Goal: Answer question/provide support: Share knowledge or assist other users

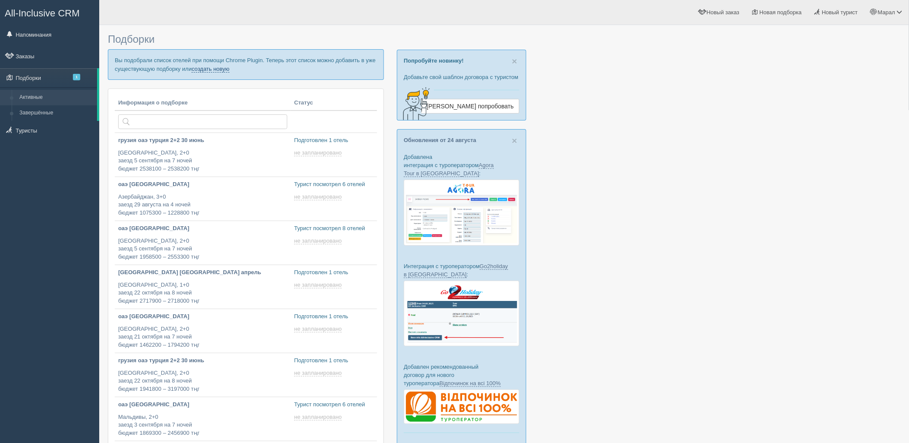
drag, startPoint x: 0, startPoint y: 0, endPoint x: 214, endPoint y: 75, distance: 226.3
click at [208, 68] on link "создать новую" at bounding box center [211, 69] width 38 height 7
type input "2025-08-28 14:50"
type input "2025-08-28 13:35"
type input "2025-08-28 11:45"
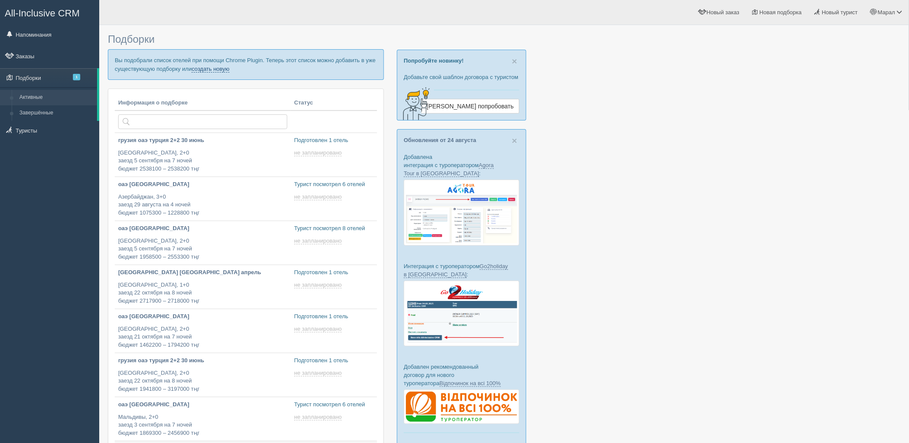
scroll to position [236, 0]
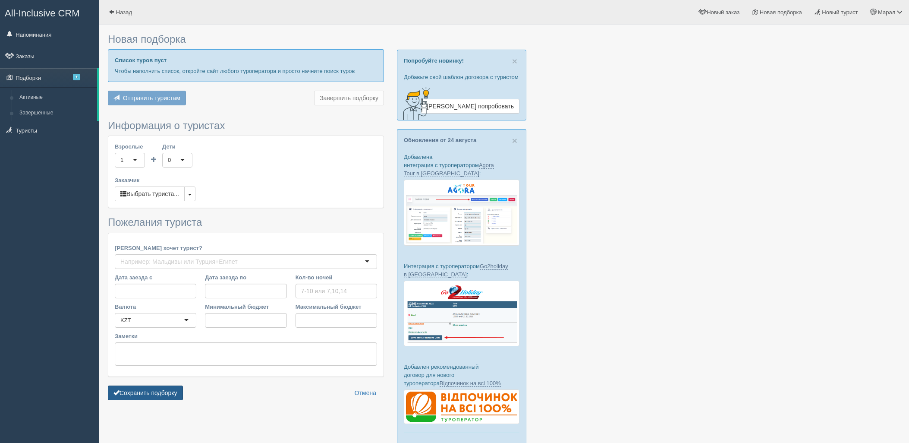
scroll to position [53, 0]
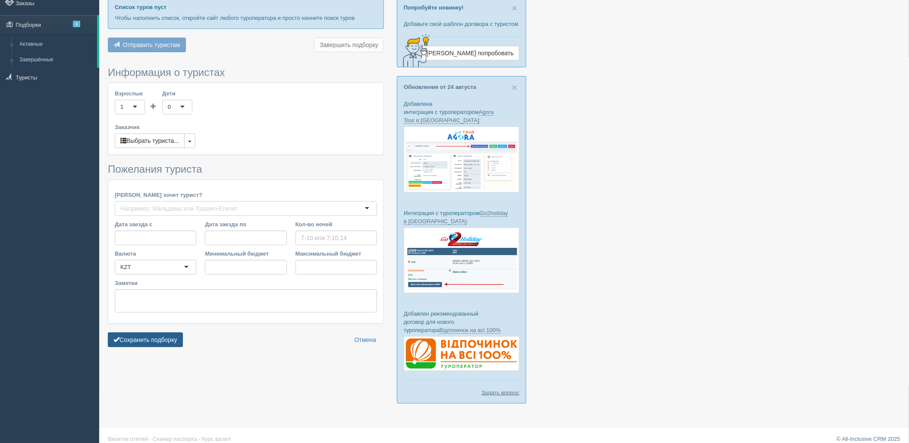
type input "7"
type input "2970700"
type input "2970800"
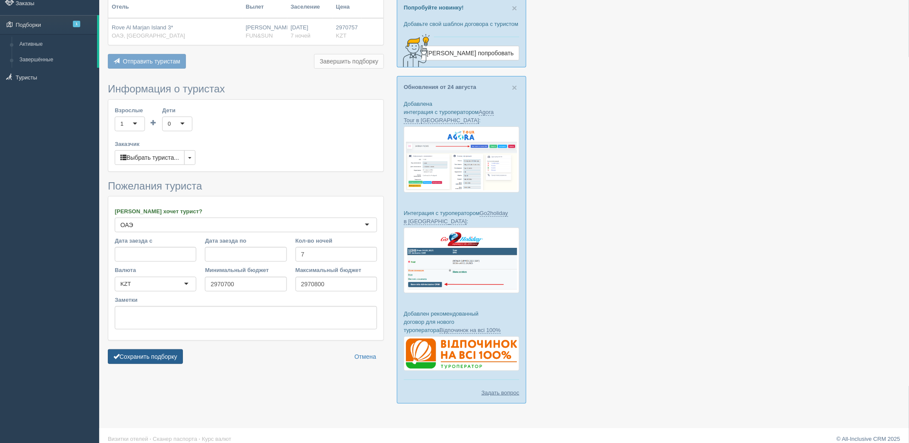
click at [132, 356] on button "Сохранить подборку" at bounding box center [145, 356] width 75 height 15
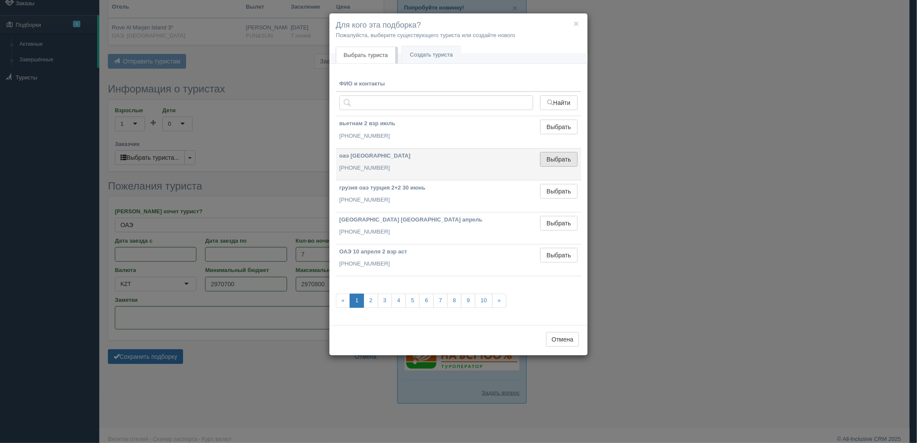
click at [563, 163] on button "Выбрать" at bounding box center [559, 159] width 38 height 15
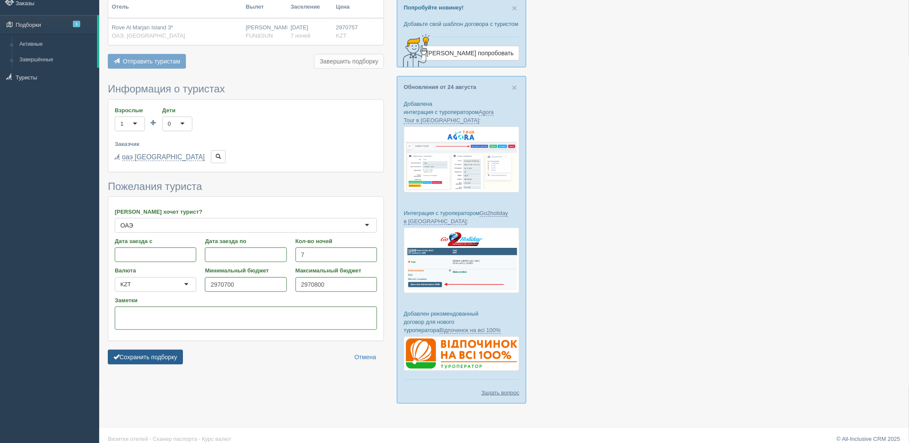
click at [153, 353] on button "Сохранить подборку" at bounding box center [145, 357] width 75 height 15
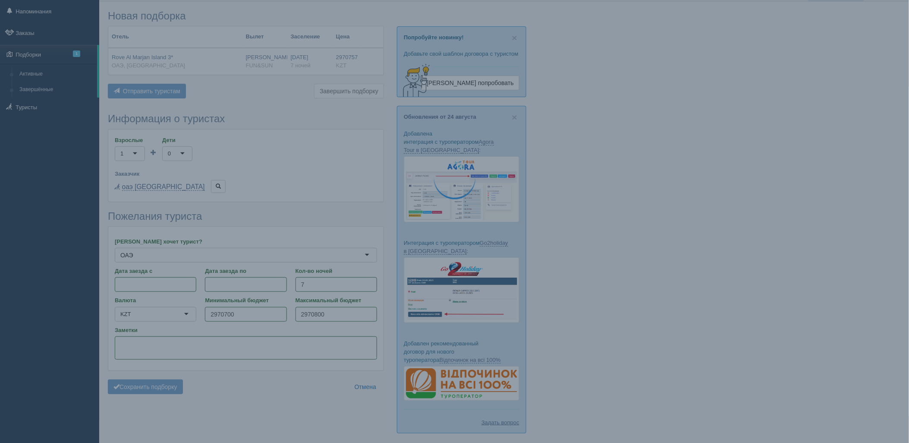
scroll to position [0, 0]
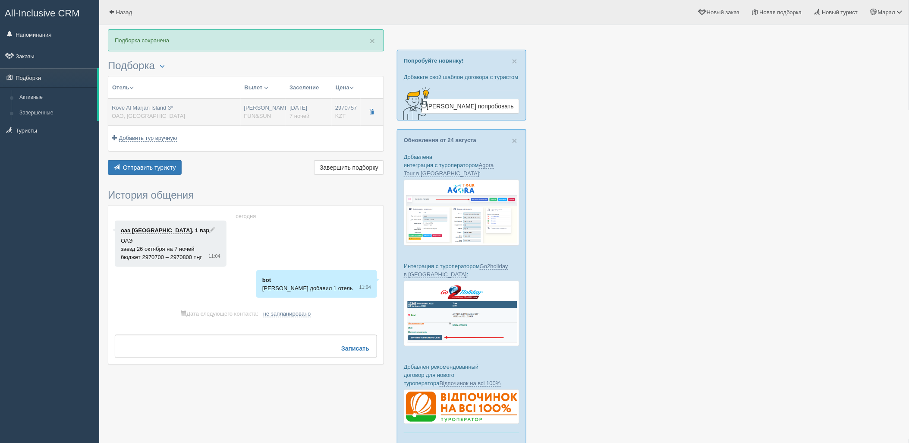
click at [220, 106] on div "Rove Al Marjan Island 3* ОАЭ, [GEOGRAPHIC_DATA]" at bounding box center [175, 112] width 126 height 16
type input "Rove Al Marjan Island 3*"
type input "ОАЭ"
type input "Рас-эль-Хайм"
type input "2970757.00"
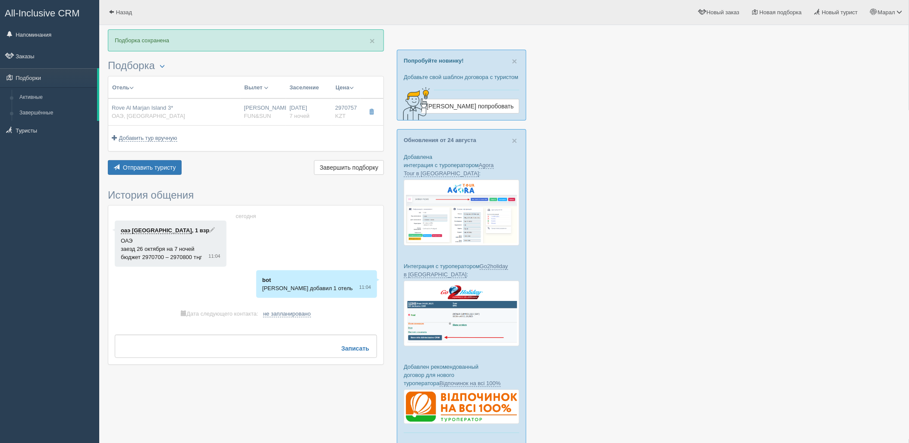
type input "1260835.00"
type input "[PERSON_NAME]"
type input "Дубай DXB"
type input "04:25"
type input "08:15"
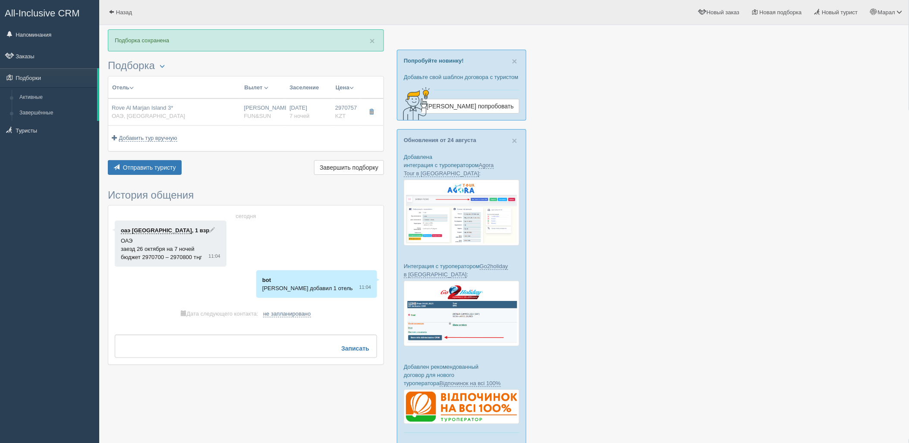
type input "Flydubai"
type input "21:25"
type input "03:10"
type input "7"
type input "rover"
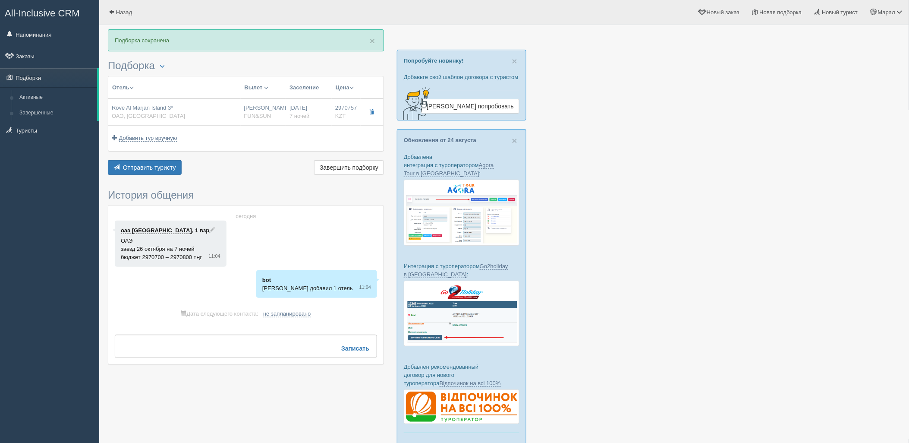
type input "FB - Полный Пансион"
type input "FUN&SUN"
type input "[URL][DOMAIN_NAME]"
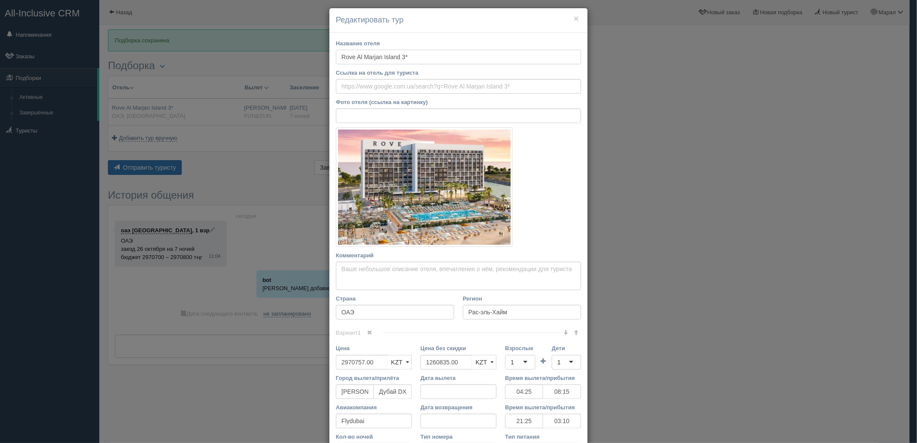
scroll to position [120, 0]
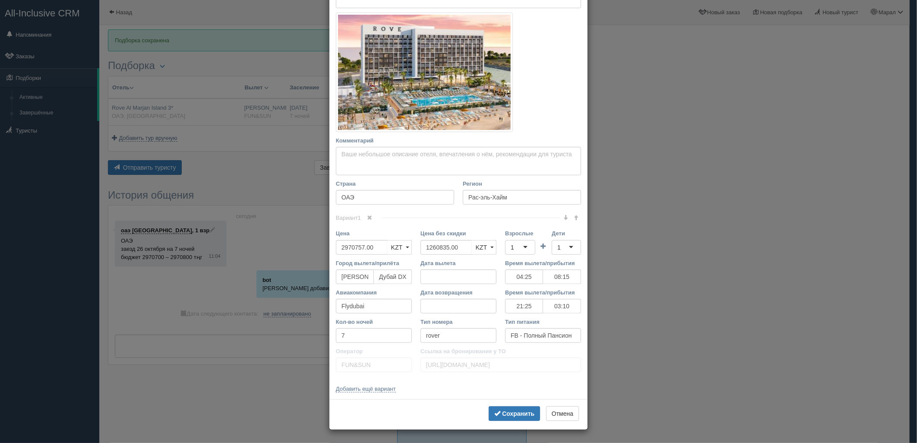
click at [516, 250] on div "1" at bounding box center [520, 247] width 30 height 15
click at [566, 247] on div "1" at bounding box center [566, 247] width 29 height 15
drag, startPoint x: 459, startPoint y: 249, endPoint x: 405, endPoint y: 290, distance: 68.1
click at [403, 248] on div "Цена 2970757.00 KZT USD EUR KZT KZT USD EUR Цена без скидки 1260835.00 KZT USD …" at bounding box center [458, 243] width 254 height 29
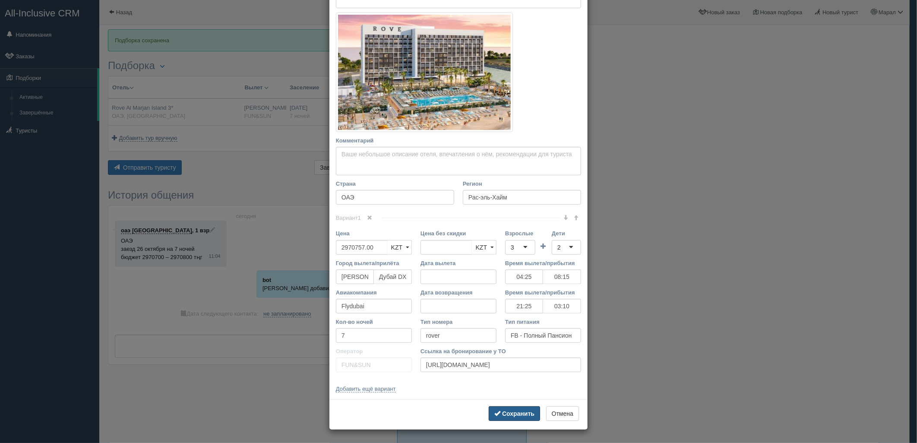
drag, startPoint x: 525, startPoint y: 417, endPoint x: 547, endPoint y: 350, distance: 70.0
click at [525, 417] on button "Сохранить" at bounding box center [514, 413] width 51 height 15
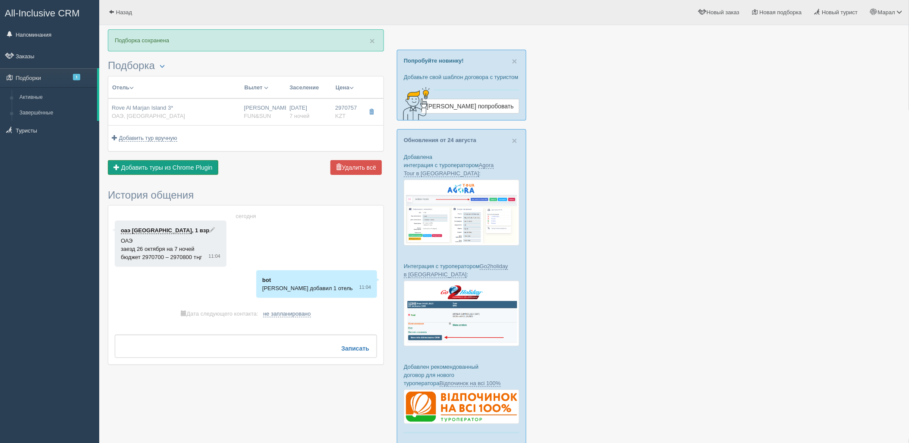
click at [154, 171] on button "Добавить из Plugin Добавить туры из Chrome Plugin" at bounding box center [163, 167] width 110 height 15
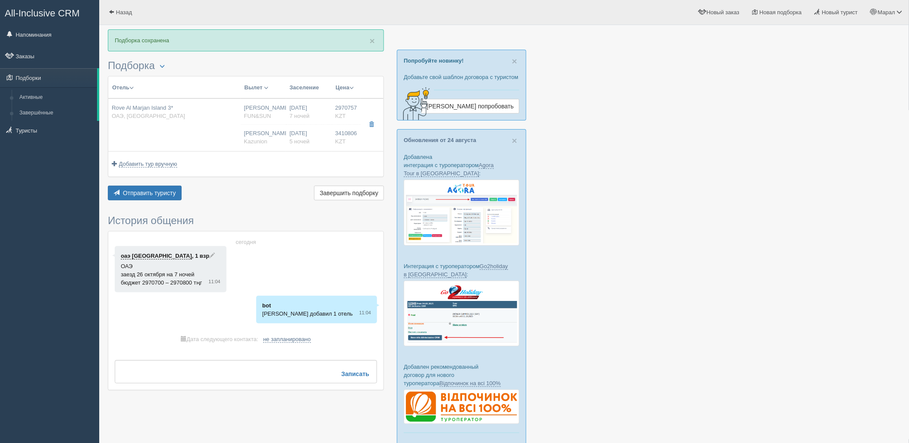
click at [718, 166] on div at bounding box center [504, 247] width 793 height 436
drag, startPoint x: 180, startPoint y: 134, endPoint x: 187, endPoint y: 132, distance: 7.4
click at [180, 134] on td "Rove Al Marjan Island 3* ОАЭ, [GEOGRAPHIC_DATA]" at bounding box center [174, 124] width 132 height 53
type input "04:25"
type input "08:15"
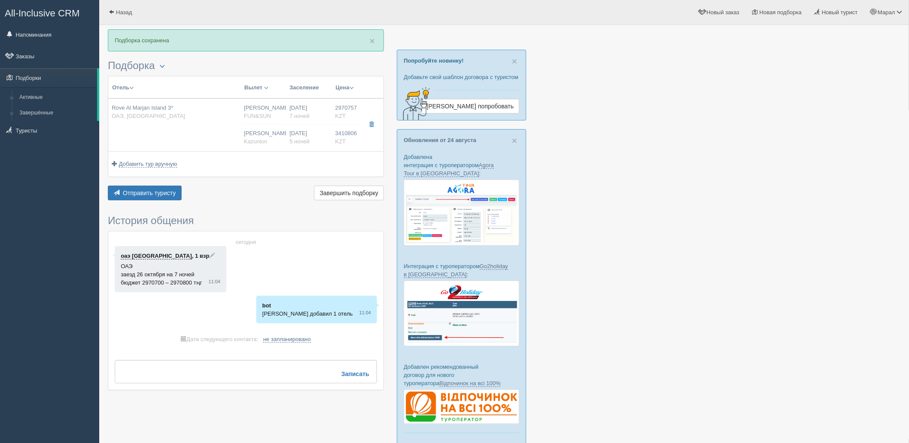
type input "21:25"
type input "03:10"
type input "3410806.00"
type input "1503508.00"
type input "[PERSON_NAME]"
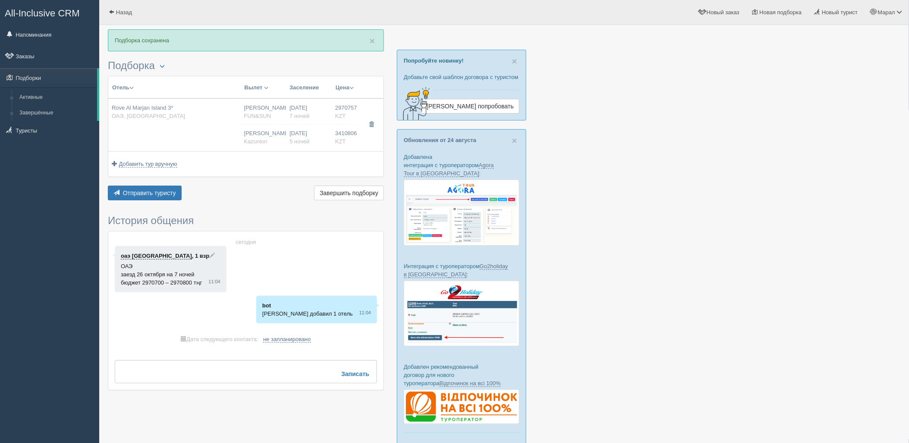
type input "Дубай DXB"
type input "07:10"
type input "10:55"
type input "Air Astana"
type input "11:55"
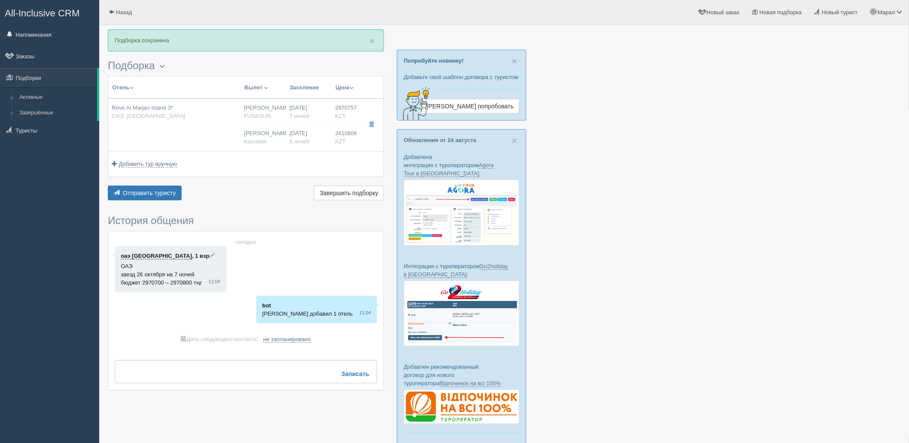
type input "17:20"
type input "5"
type input "Rover Room"
type input "FB"
type input "Kazunion"
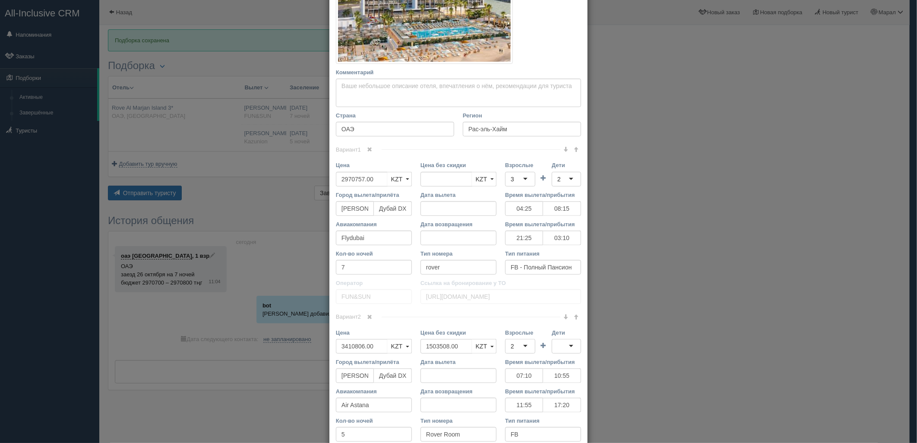
scroll to position [240, 0]
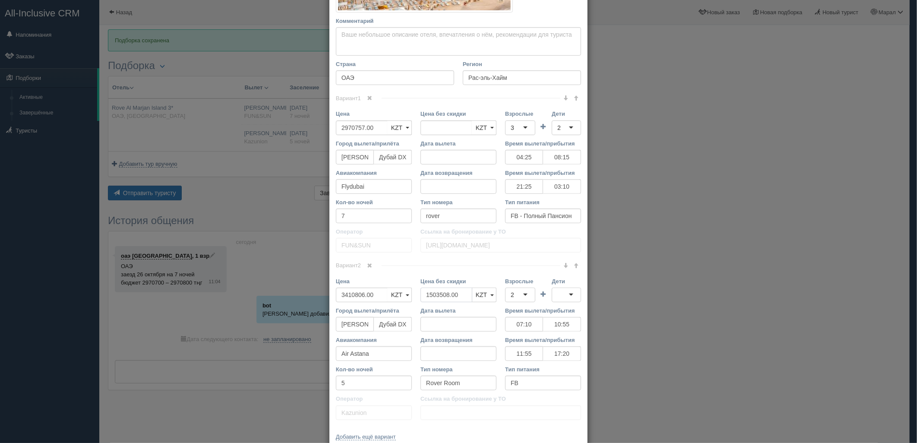
drag, startPoint x: 461, startPoint y: 294, endPoint x: 409, endPoint y: 295, distance: 52.2
click at [409, 295] on div "Цена 3410806.00 KZT USD EUR KZT KZT USD EUR Цена без скидки 1503508.00 KZT USD …" at bounding box center [458, 291] width 254 height 29
click at [519, 293] on div "2" at bounding box center [520, 294] width 30 height 15
drag, startPoint x: 518, startPoint y: 331, endPoint x: 543, endPoint y: 301, distance: 39.2
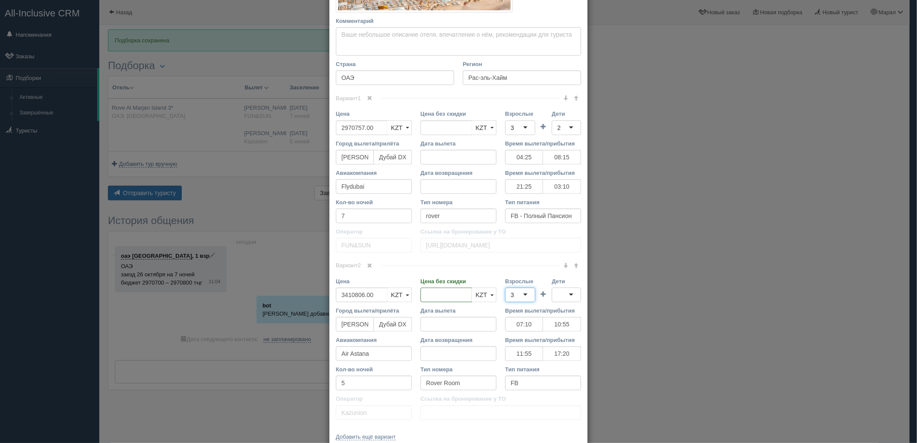
click at [557, 290] on div at bounding box center [566, 294] width 29 height 15
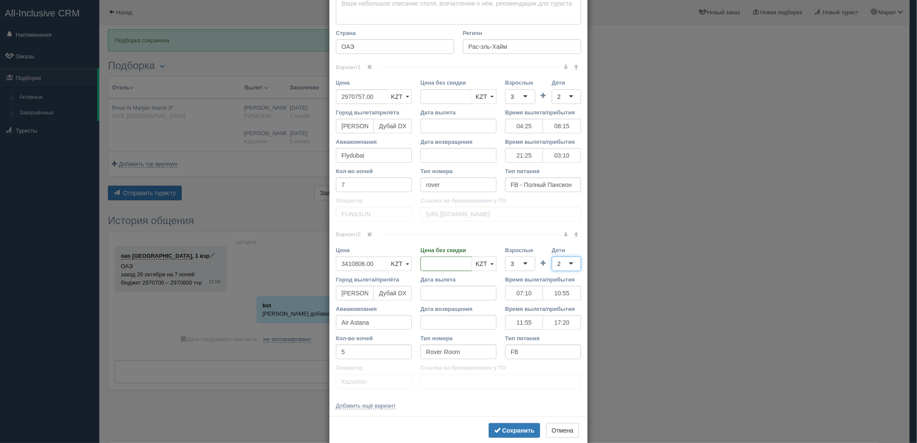
scroll to position [287, 0]
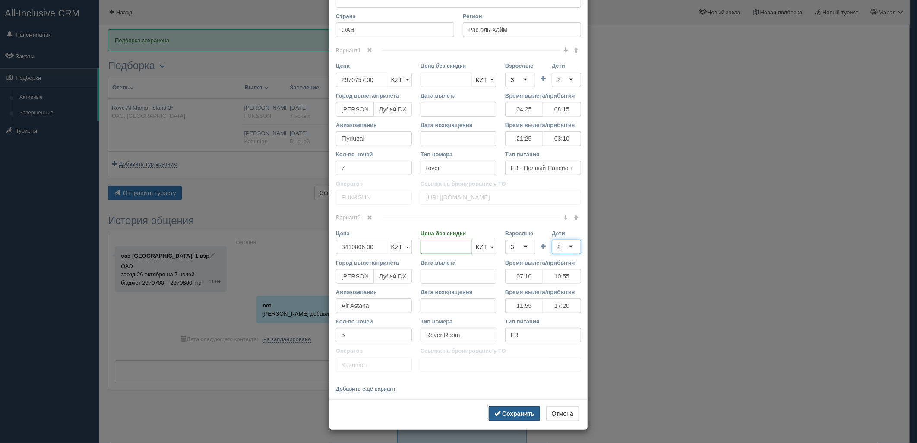
click at [511, 413] on b "Сохранить" at bounding box center [518, 413] width 32 height 7
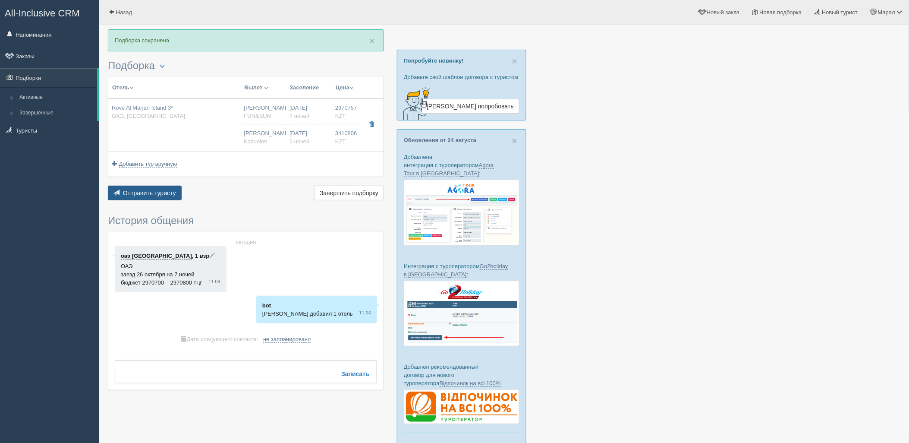
click at [149, 191] on span "Отправить туристу" at bounding box center [149, 192] width 53 height 7
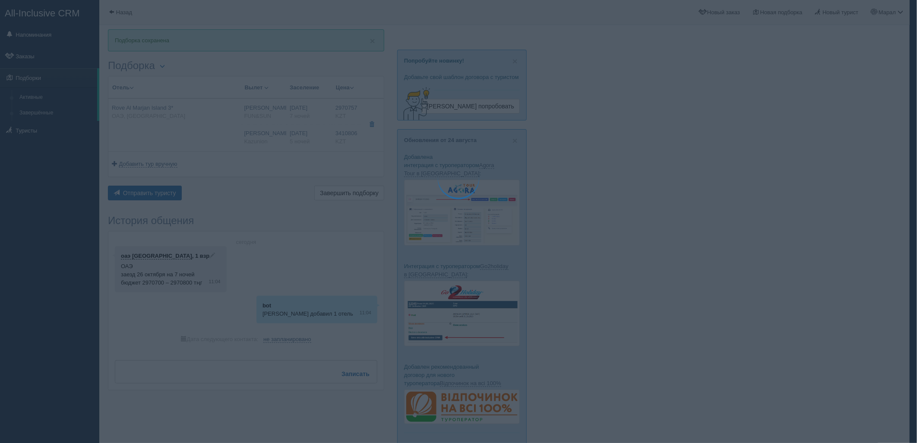
type textarea "🌞 Loremi dolo! Sitametcon Adi elitseddoei temporinc utlabore: 🌎 ETD, Mag-ali-En…"
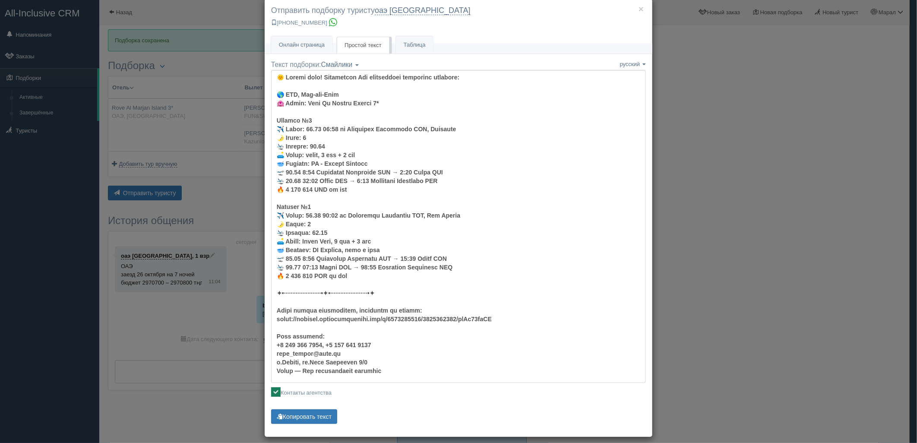
scroll to position [22, 0]
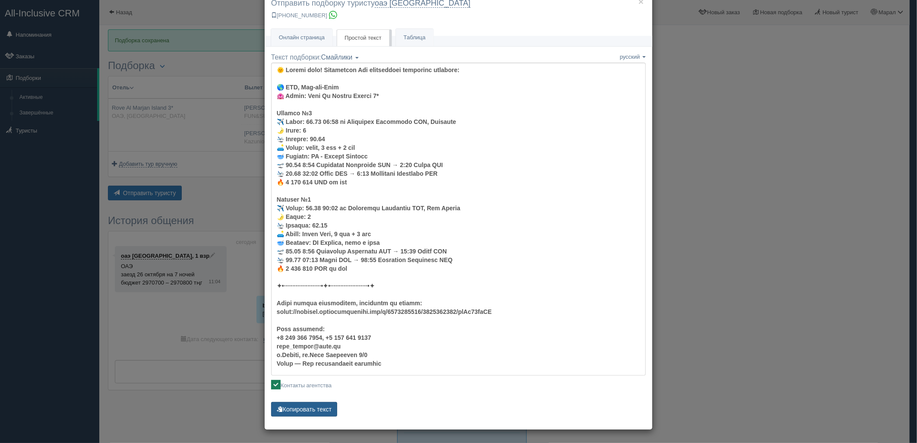
click at [307, 410] on button "Копировать текст" at bounding box center [304, 409] width 66 height 15
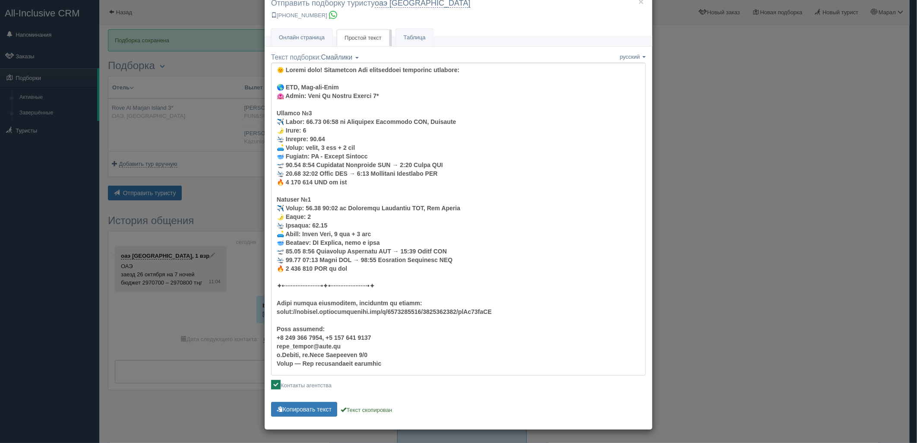
click at [718, 265] on div "× Отправить подборку туристу оаэ [GEOGRAPHIC_DATA] [PHONE_NUMBER] Онлайн страни…" at bounding box center [458, 221] width 917 height 443
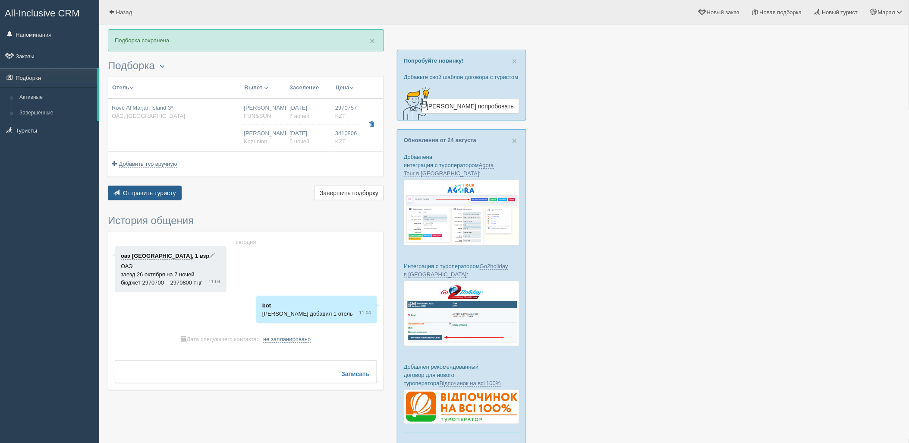
click at [123, 195] on span "Отправить туристу" at bounding box center [149, 192] width 53 height 7
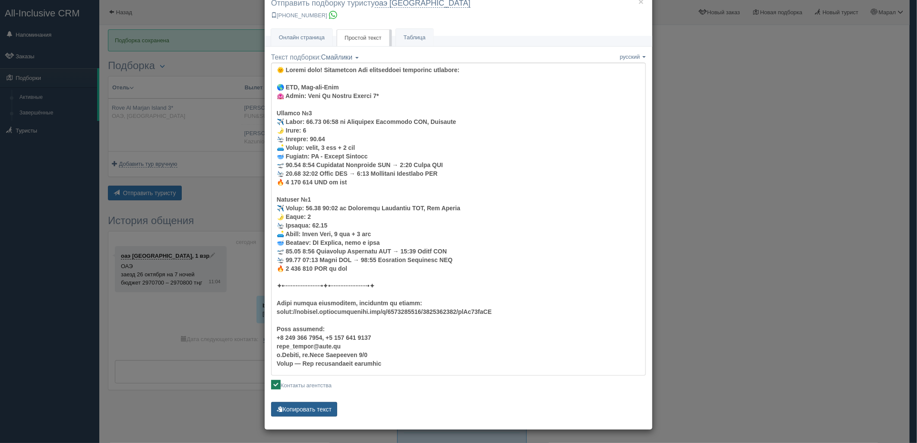
click at [315, 412] on button "Копировать текст" at bounding box center [304, 409] width 66 height 15
click at [723, 161] on div "× Отправить подборку туристу оаэ [GEOGRAPHIC_DATA] [PHONE_NUMBER] Онлайн страни…" at bounding box center [458, 221] width 917 height 443
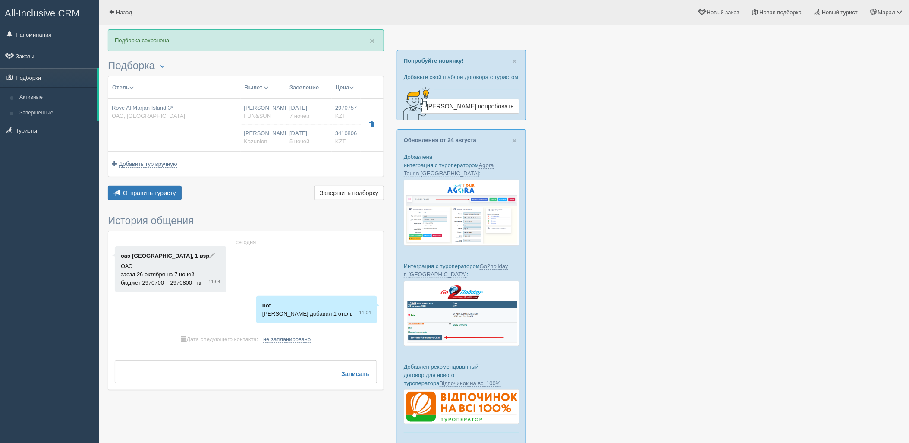
click at [720, 298] on div at bounding box center [504, 247] width 793 height 436
